Goal: Task Accomplishment & Management: Use online tool/utility

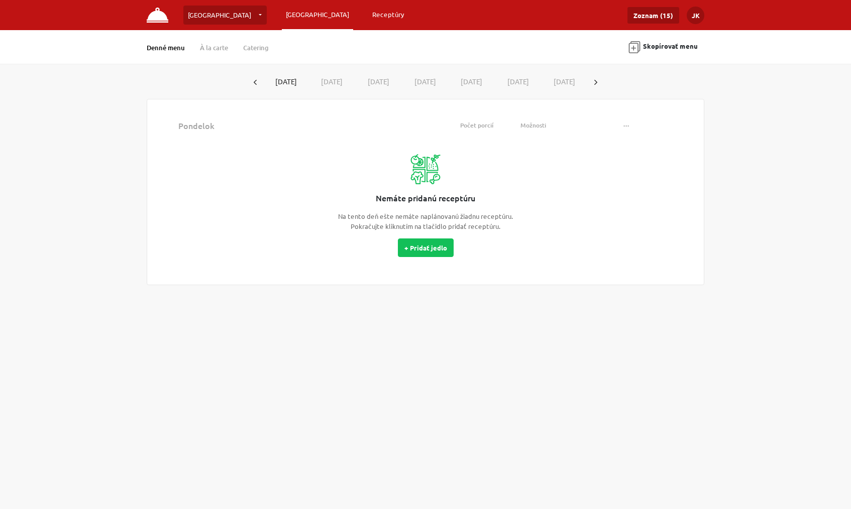
click at [368, 15] on link "Receptúry" at bounding box center [388, 15] width 40 height 18
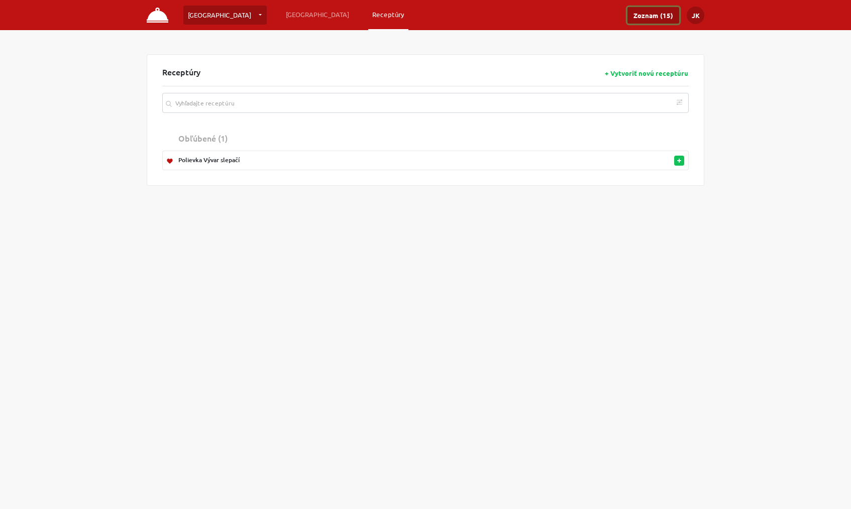
click at [651, 14] on link "Zoznam (15)" at bounding box center [653, 15] width 52 height 17
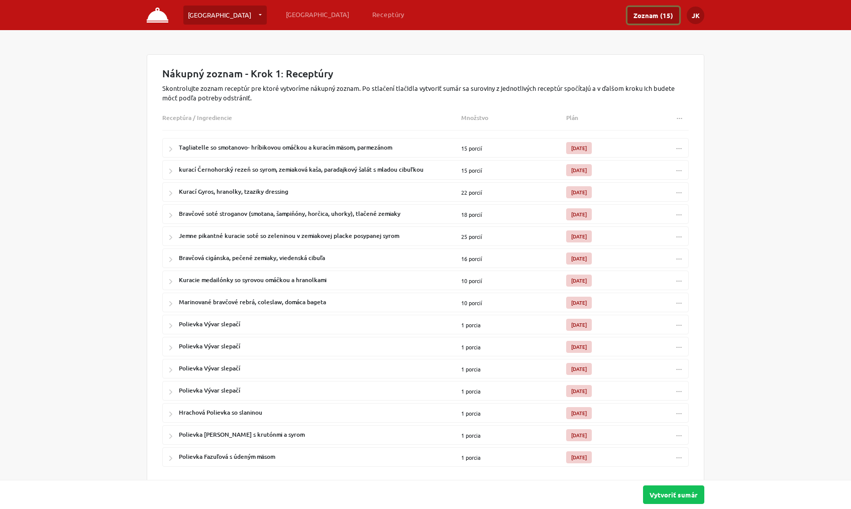
scroll to position [24, 0]
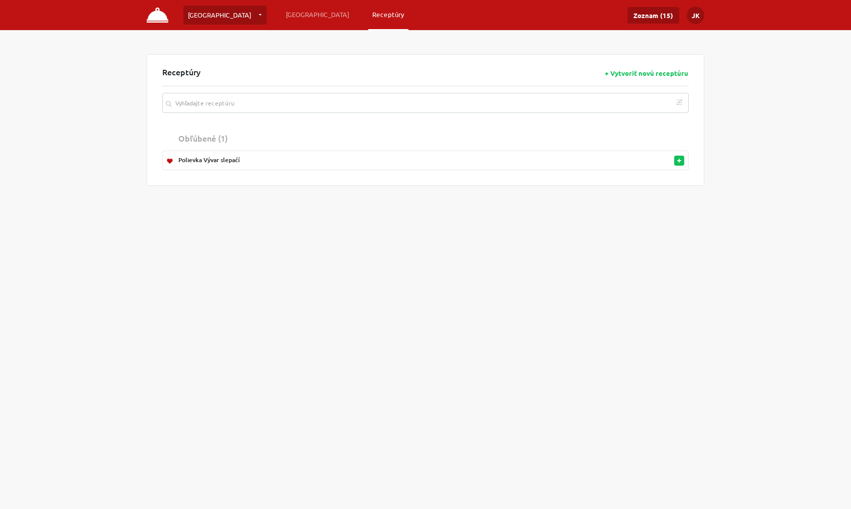
click at [160, 15] on img at bounding box center [158, 15] width 22 height 15
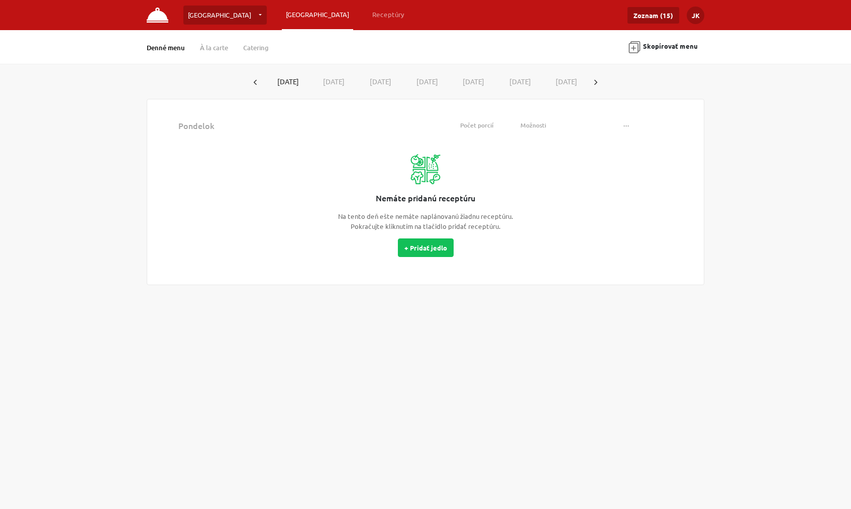
click at [660, 46] on button "Skopírovať menu" at bounding box center [663, 47] width 82 height 23
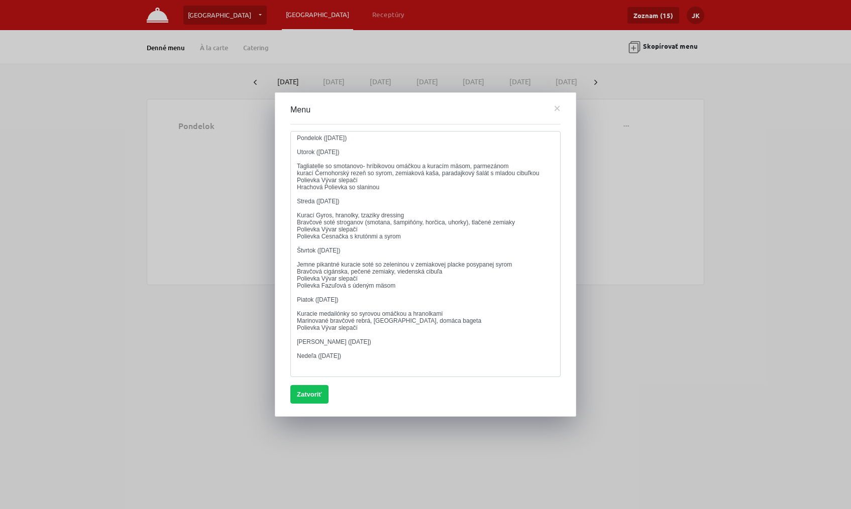
click at [569, 166] on div "Menu × Pondelok ([DATE]) Utorok ([DATE]) Tagliatelle so smotanovo- hríbikovou o…" at bounding box center [425, 254] width 301 height 324
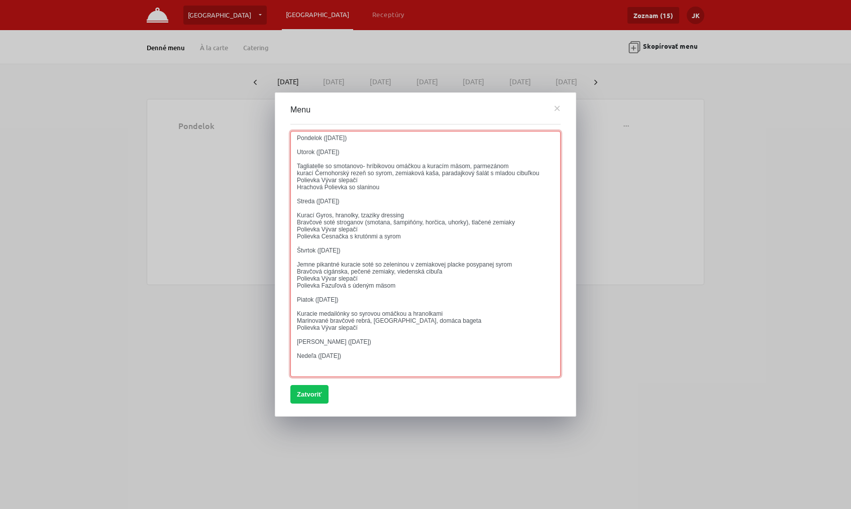
click at [399, 229] on textarea "Pondelok ([DATE]) Utorok ([DATE]) Tagliatelle so smotanovo- hríbikovou omáčkou …" at bounding box center [425, 254] width 270 height 246
click at [401, 226] on textarea "Pondelok ([DATE]) Utorok ([DATE]) Tagliatelle so smotanovo- hríbikovou omáčkou …" at bounding box center [425, 254] width 270 height 246
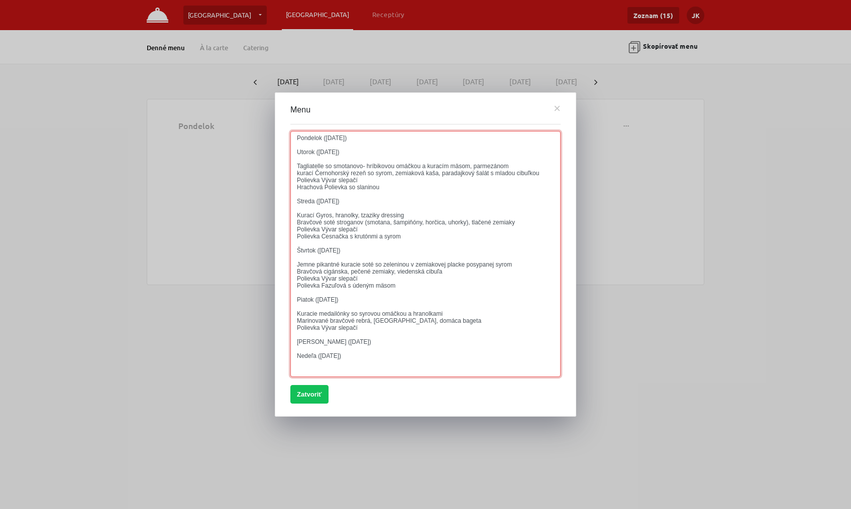
click at [401, 226] on textarea "Pondelok ([DATE]) Utorok ([DATE]) Tagliatelle so smotanovo- hríbikovou omáčkou …" at bounding box center [425, 254] width 270 height 246
click at [414, 252] on textarea "Pondelok ([DATE]) Utorok ([DATE]) Tagliatelle so smotanovo- hríbikovou omáčkou …" at bounding box center [425, 254] width 270 height 246
drag, startPoint x: 414, startPoint y: 252, endPoint x: 437, endPoint y: 304, distance: 57.1
click at [437, 304] on textarea "Pondelok ([DATE]) Utorok ([DATE]) Tagliatelle so smotanovo- hríbikovou omáčkou …" at bounding box center [425, 254] width 270 height 246
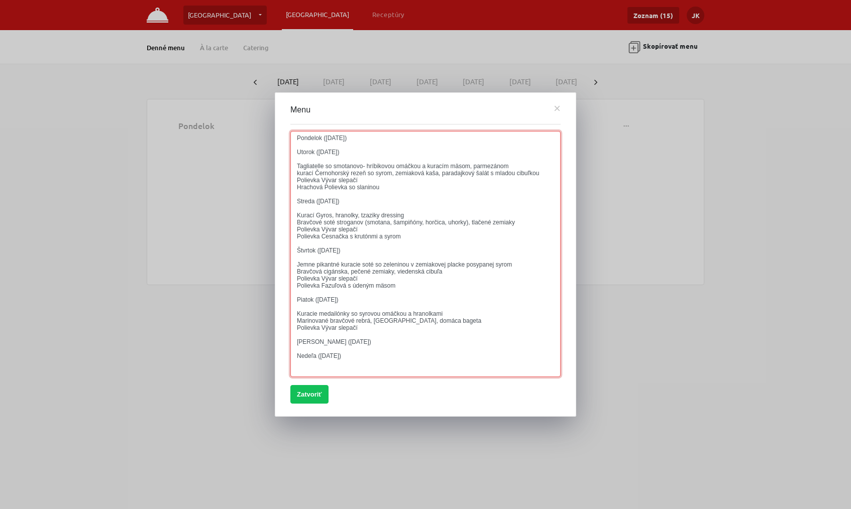
click at [295, 138] on textarea "Pondelok ([DATE]) Utorok ([DATE]) Tagliatelle so smotanovo- hríbikovou omáčkou …" at bounding box center [425, 254] width 270 height 246
drag, startPoint x: 295, startPoint y: 138, endPoint x: 407, endPoint y: 292, distance: 190.6
click at [406, 289] on textarea "Pondelok ([DATE]) Utorok ([DATE]) Tagliatelle so smotanovo- hríbikovou omáčkou …" at bounding box center [425, 254] width 270 height 246
click at [436, 355] on textarea "Pondelok ([DATE]) Utorok ([DATE]) Tagliatelle so smotanovo- hríbikovou omáčkou …" at bounding box center [425, 254] width 270 height 246
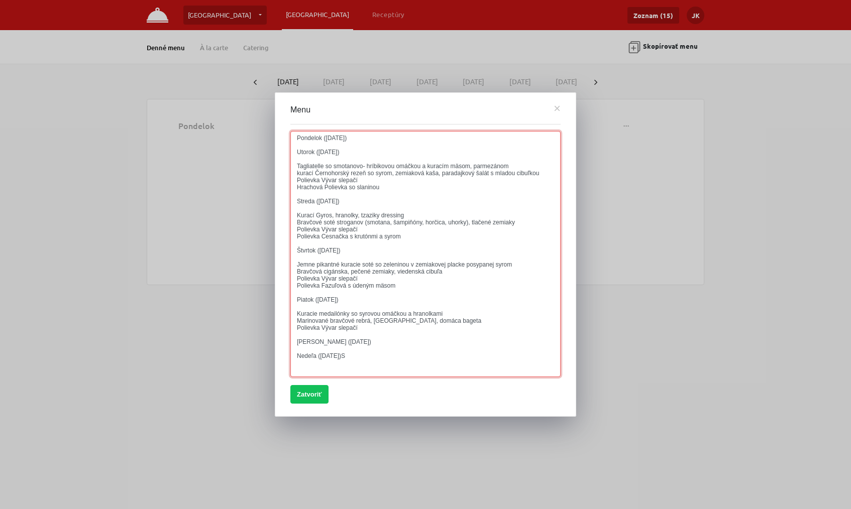
type textarea "Pondelok ([DATE]) Utorok ([DATE]) Tagliatelle so smotanovo- hríbikovou omáčkou …"
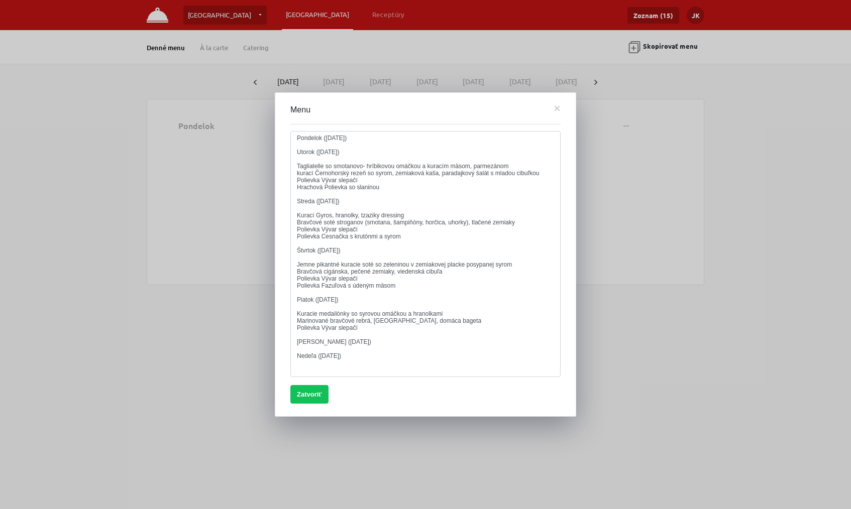
click at [329, 15] on div at bounding box center [425, 254] width 851 height 509
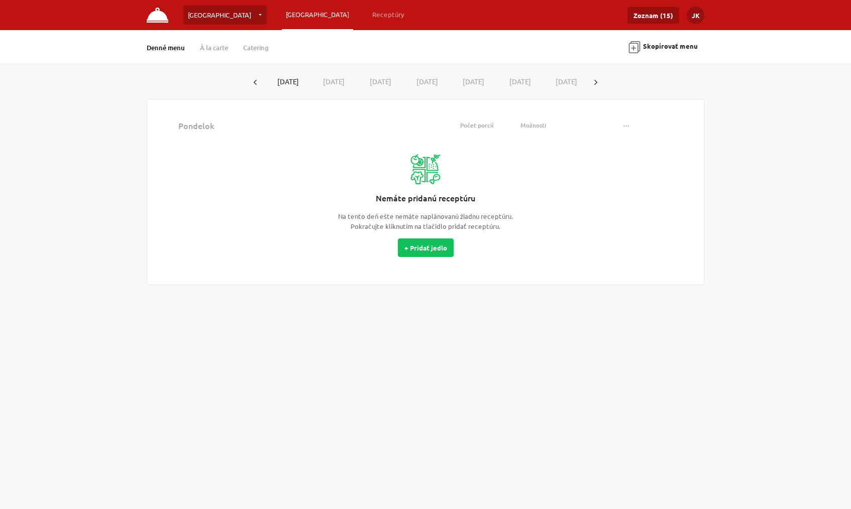
click at [217, 18] on link "[GEOGRAPHIC_DATA]" at bounding box center [224, 15] width 83 height 19
click at [159, 20] on img at bounding box center [158, 15] width 22 height 15
click at [335, 81] on button "[DATE]" at bounding box center [332, 81] width 47 height 19
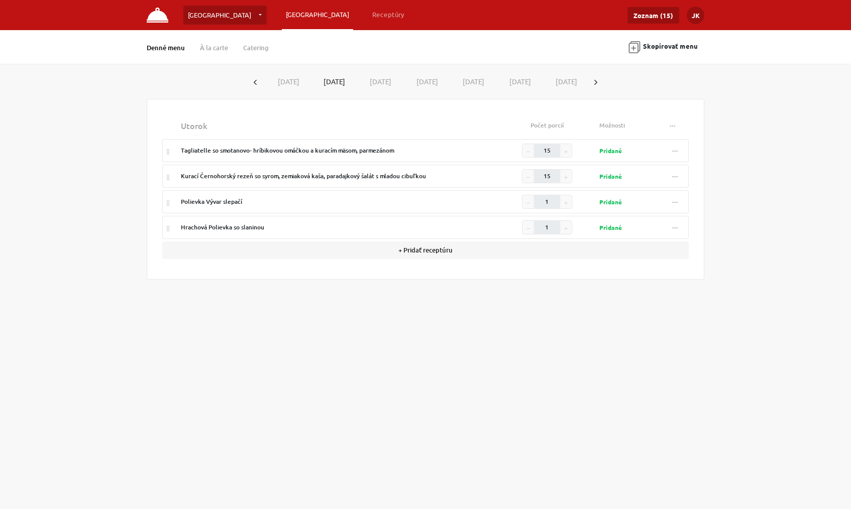
click at [655, 47] on button "Skopírovať menu" at bounding box center [663, 47] width 82 height 23
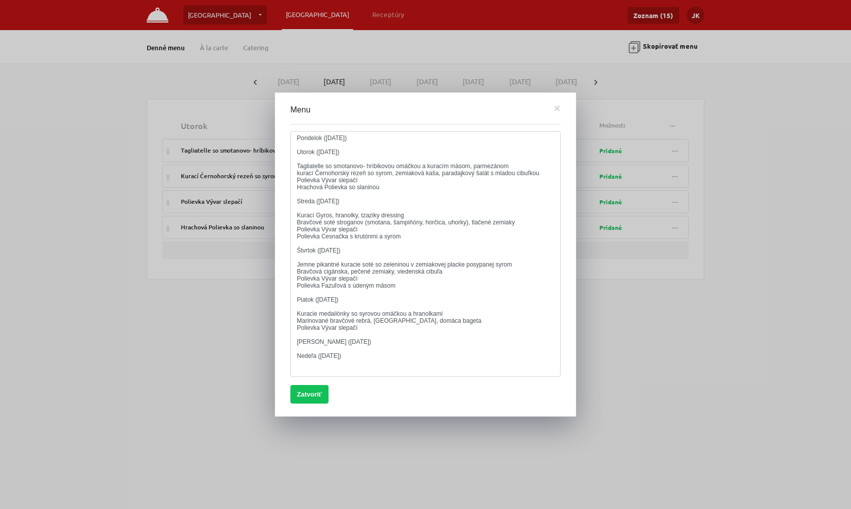
click at [734, 54] on div at bounding box center [425, 254] width 851 height 509
